Goal: Task Accomplishment & Management: Use online tool/utility

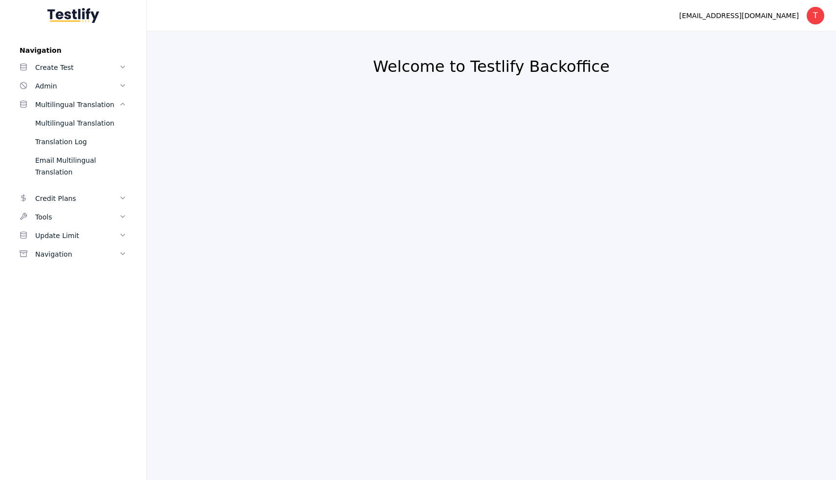
click at [70, 123] on div "Multilingual Translation" at bounding box center [80, 123] width 91 height 12
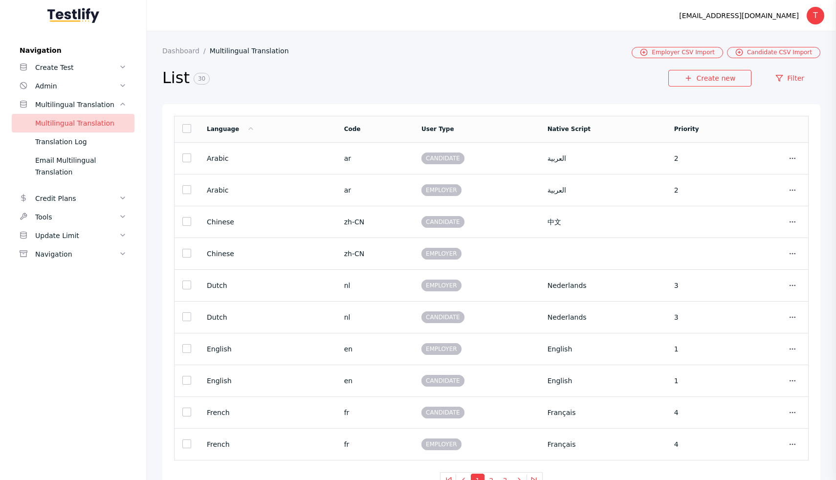
click at [77, 103] on div "Multilingual Translation" at bounding box center [77, 105] width 84 height 12
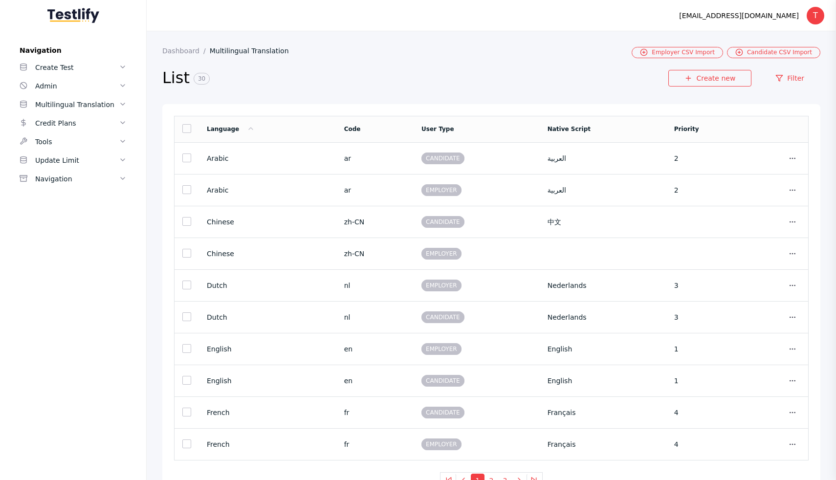
click at [77, 103] on div "Multilingual Translation" at bounding box center [77, 105] width 84 height 12
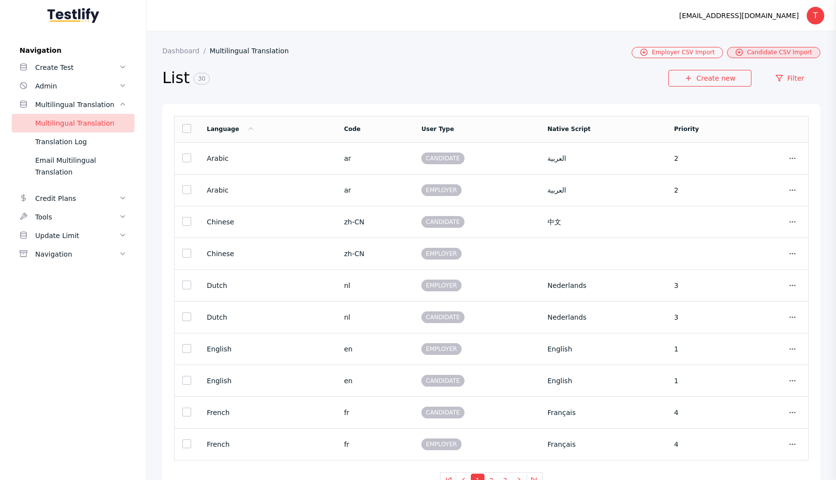
click at [747, 51] on link "Candidate CSV Import" at bounding box center [773, 52] width 93 height 11
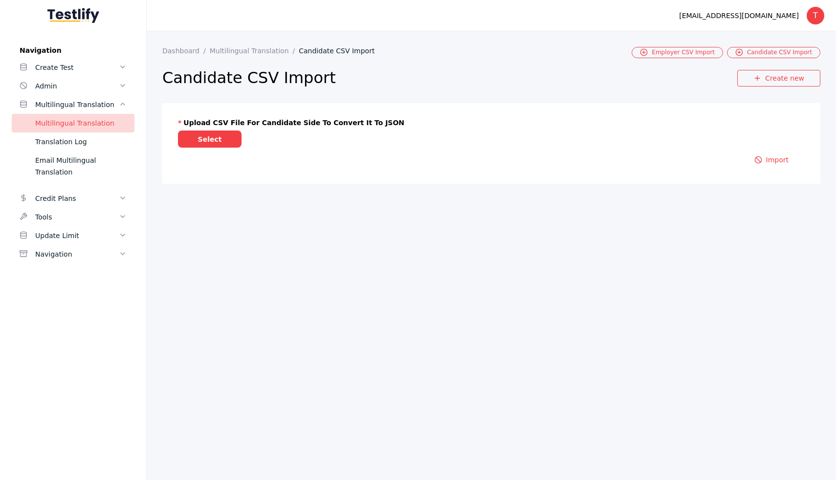
click at [205, 149] on section "Upload CSV file for Candidate side to convert it to JSON Select Import" at bounding box center [491, 143] width 658 height 81
click at [205, 143] on label "Select" at bounding box center [210, 138] width 64 height 17
click at [0, 0] on input "Select" at bounding box center [0, 0] width 0 height 0
click at [773, 174] on button "Import" at bounding box center [771, 171] width 66 height 17
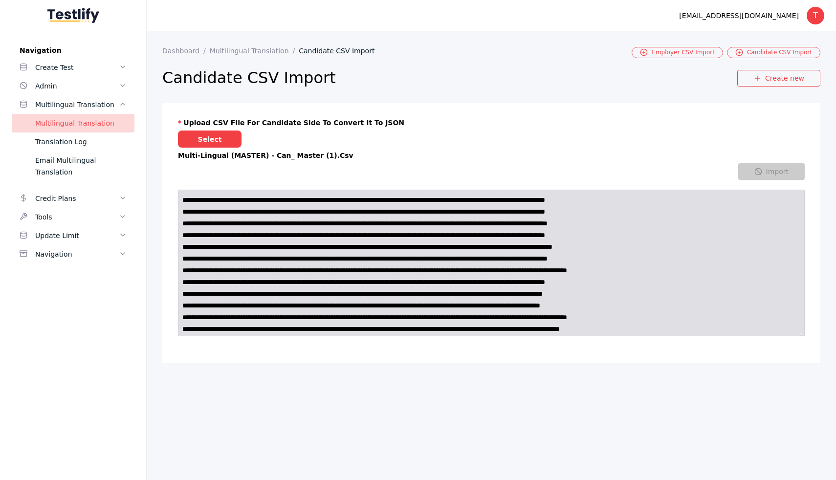
click at [234, 28] on section "[EMAIL_ADDRESS][DOMAIN_NAME] T Log out" at bounding box center [491, 15] width 689 height 31
